Goal: Navigation & Orientation: Find specific page/section

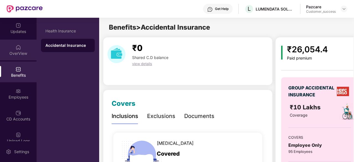
click at [25, 42] on div "OverView" at bounding box center [18, 50] width 37 height 21
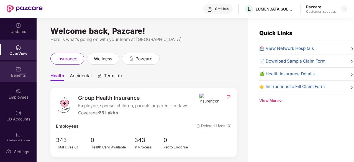
click at [16, 73] on div "Benefits" at bounding box center [18, 76] width 37 height 6
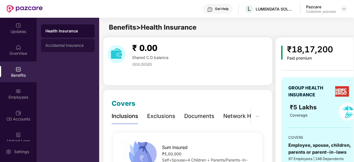
click at [59, 46] on div "Accidental Insurance" at bounding box center [67, 45] width 45 height 4
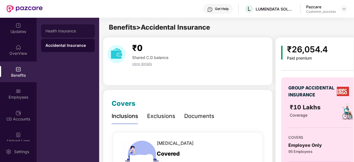
click at [58, 34] on div "Health Insurance" at bounding box center [68, 30] width 54 height 13
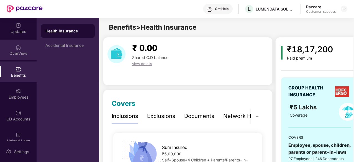
click at [14, 55] on div "OverView" at bounding box center [18, 54] width 37 height 6
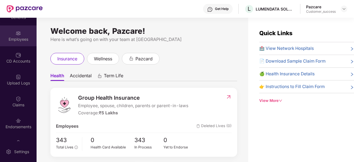
scroll to position [59, 0]
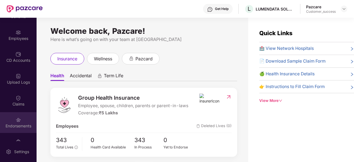
click at [18, 123] on div "Endorsements" at bounding box center [18, 122] width 37 height 21
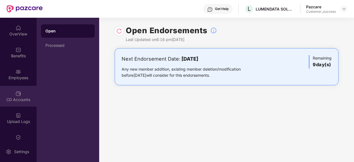
scroll to position [0, 0]
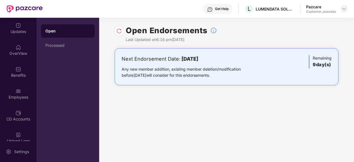
click at [343, 9] on img at bounding box center [344, 9] width 4 height 4
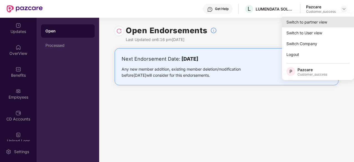
click at [320, 24] on div "Switch to partner view" at bounding box center [318, 22] width 72 height 11
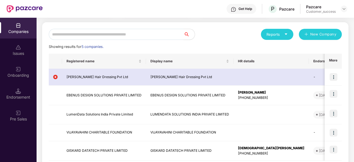
scroll to position [55, 0]
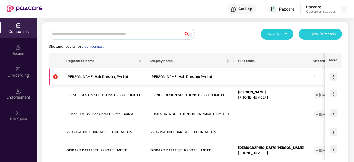
click at [333, 77] on img at bounding box center [334, 77] width 8 height 8
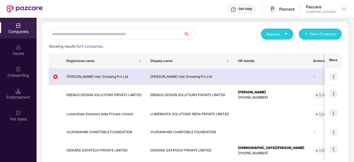
click at [22, 72] on div "Onboarding" at bounding box center [18, 72] width 37 height 21
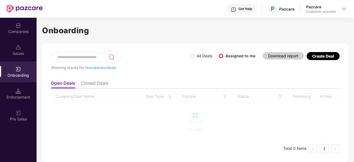
scroll to position [0, 0]
